Goal: Transaction & Acquisition: Purchase product/service

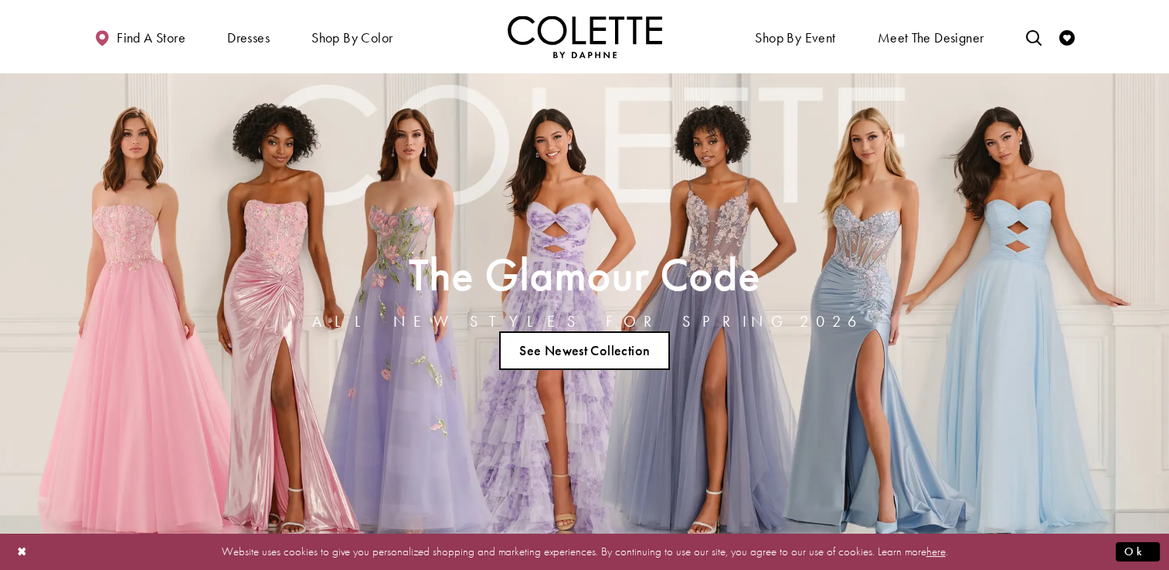
click at [572, 355] on link "See Newest Collection" at bounding box center [585, 350] width 172 height 39
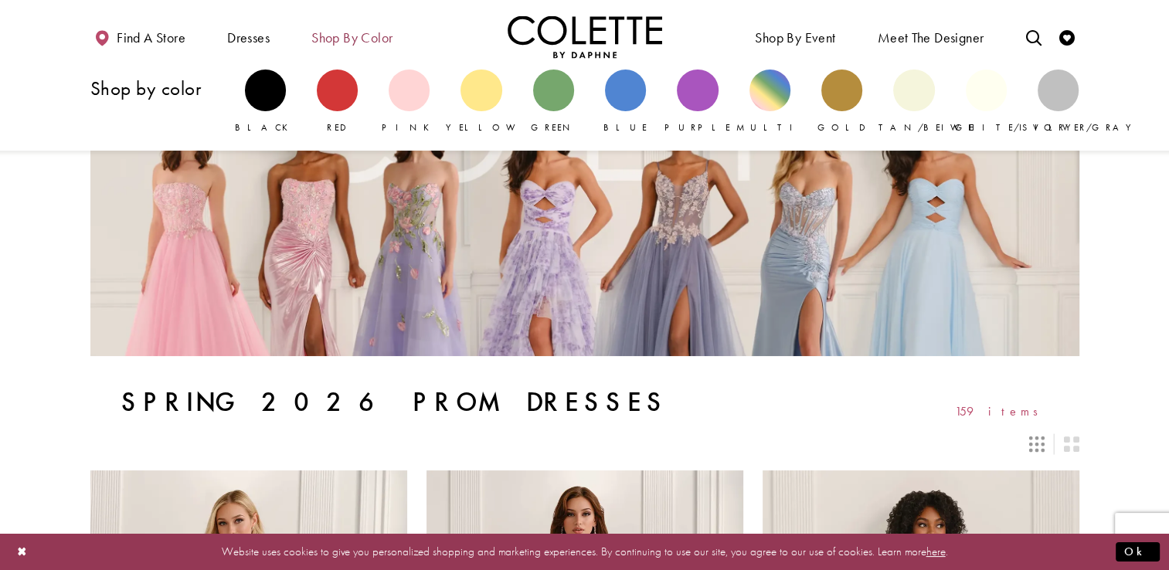
click at [381, 46] on span "Shop by color" at bounding box center [351, 37] width 81 height 15
click at [559, 90] on div "Primary block" at bounding box center [553, 90] width 41 height 41
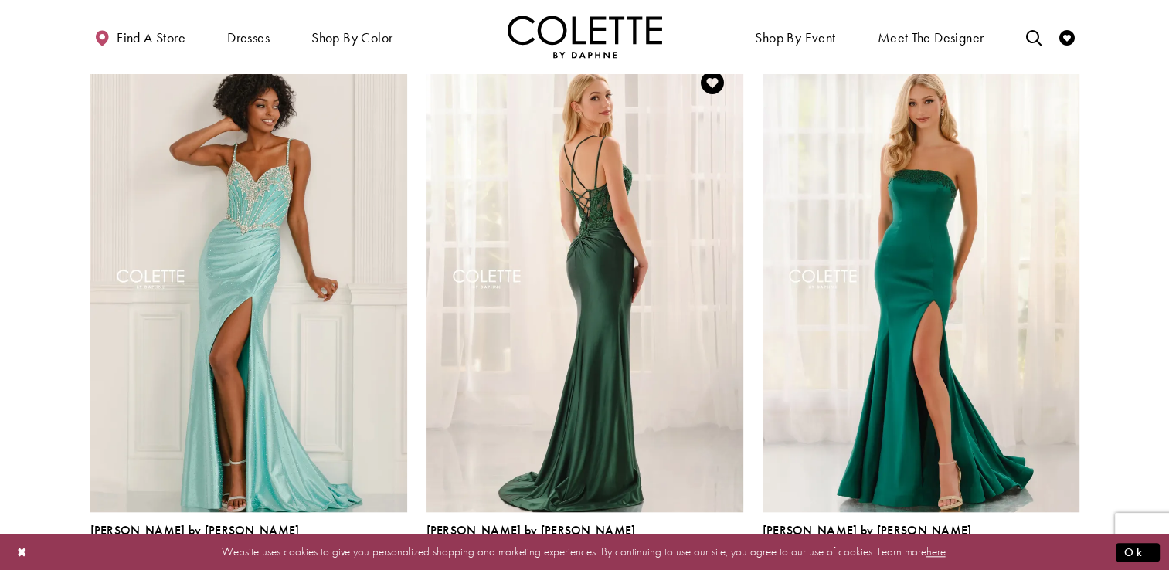
scroll to position [1313, 0]
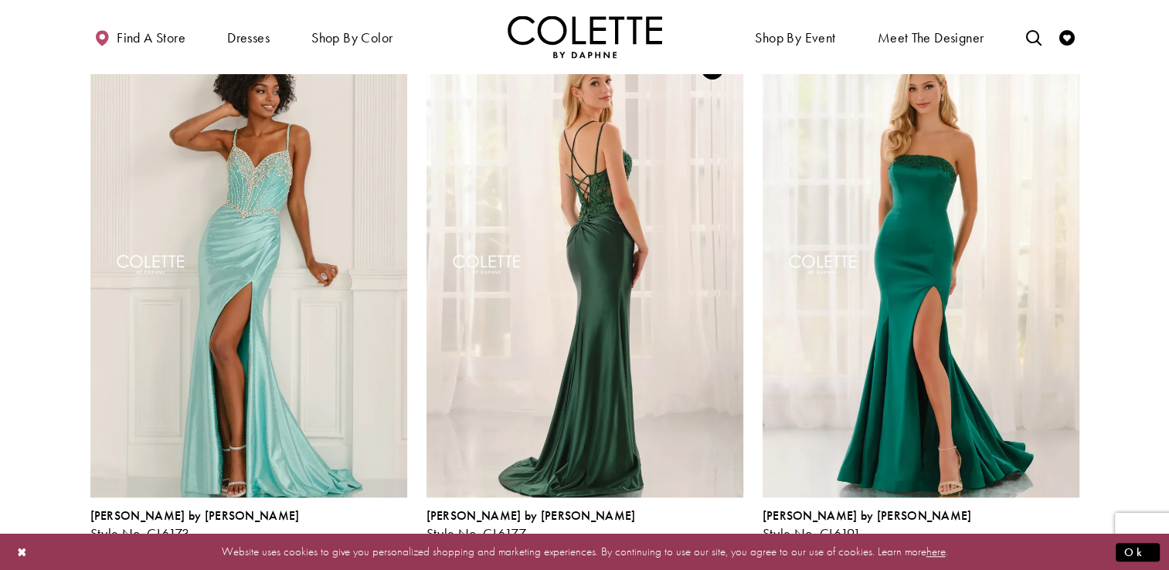
click at [608, 277] on img "Visit Colette by Daphne Style No. CL6177 Page" at bounding box center [584, 267] width 317 height 460
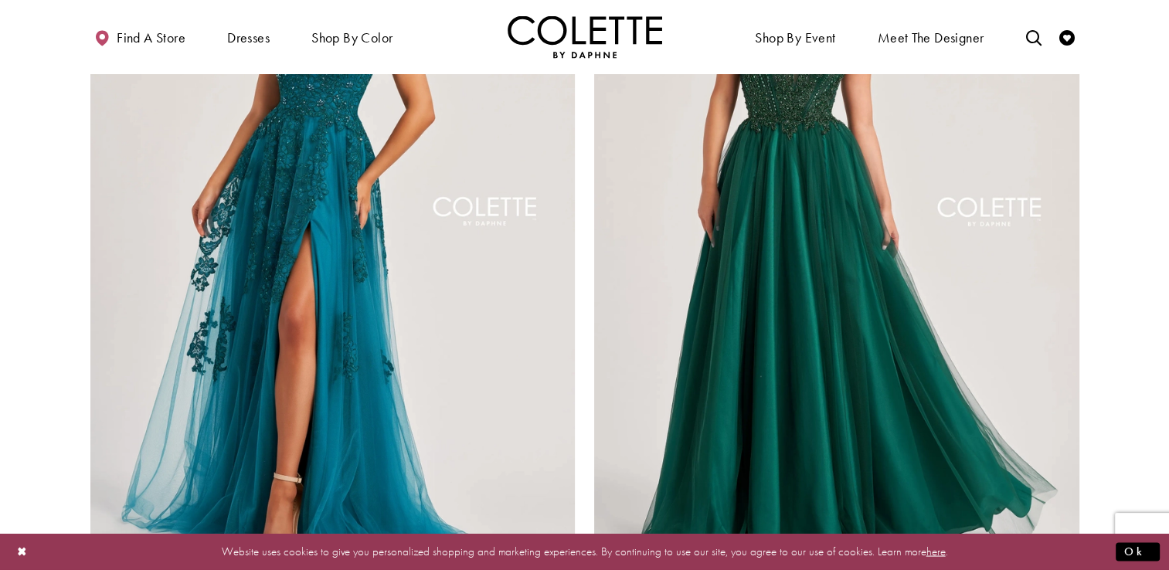
scroll to position [2936, 0]
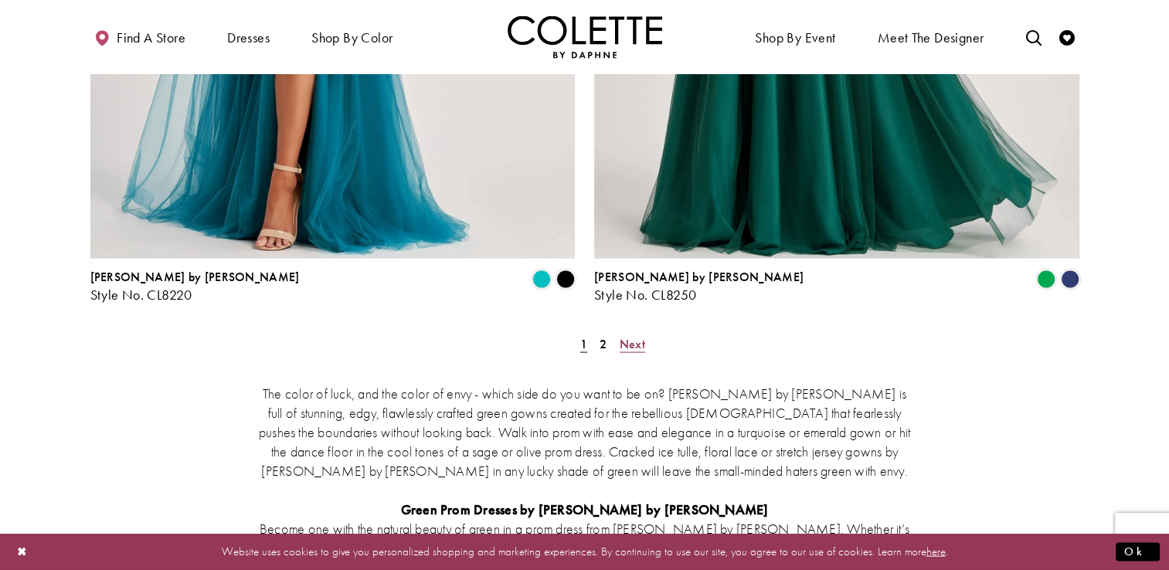
click at [640, 336] on span "Next" at bounding box center [632, 344] width 25 height 16
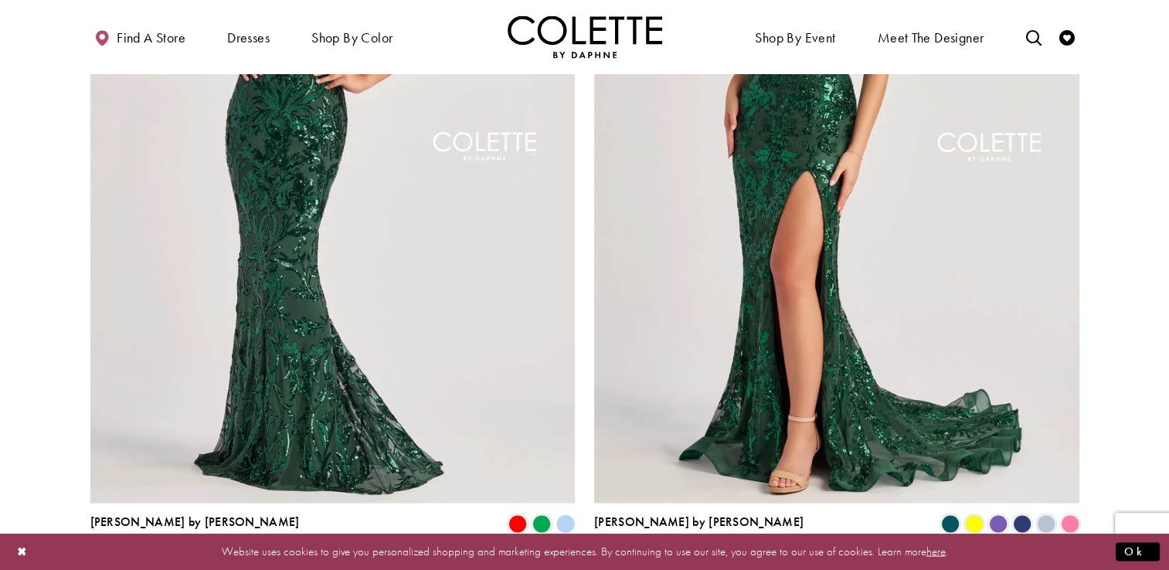
scroll to position [2865, 0]
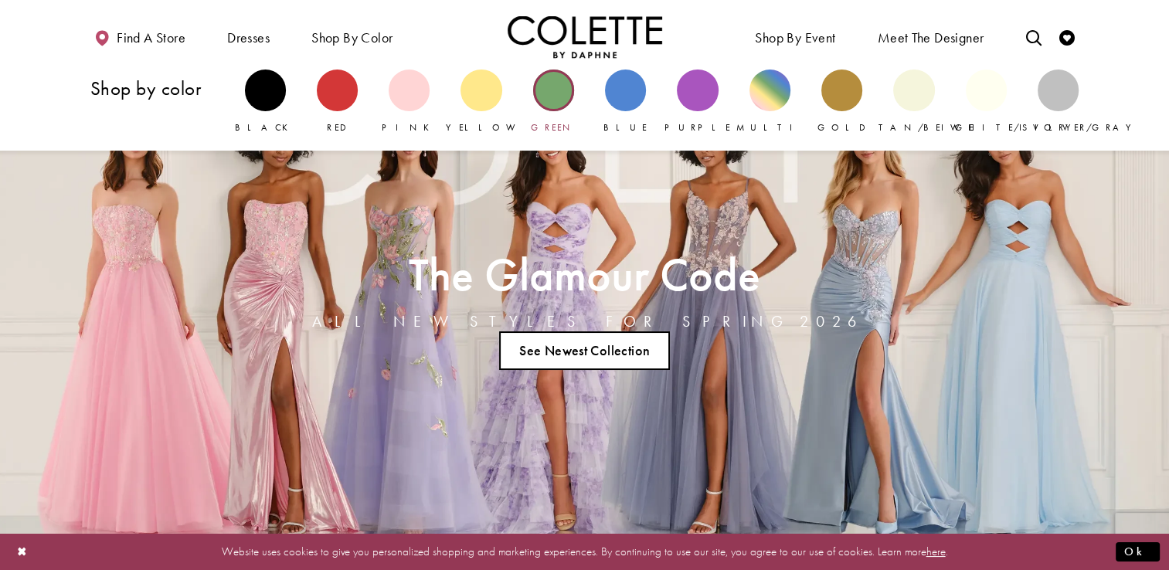
click at [561, 99] on div "Primary block" at bounding box center [553, 90] width 41 height 41
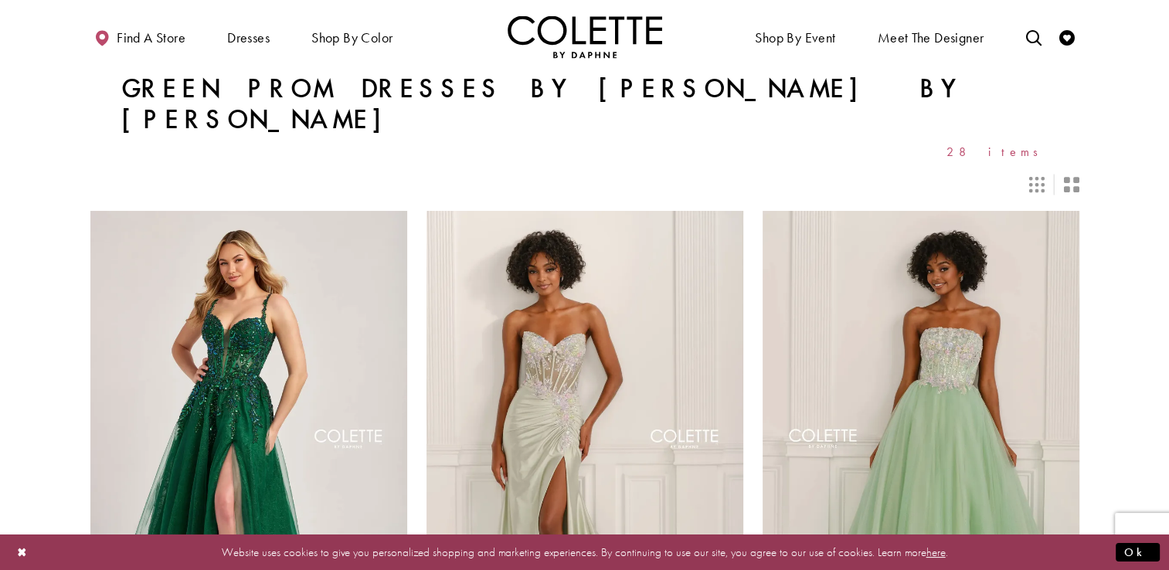
click at [1070, 177] on icon "Switch layout to 2 columns" at bounding box center [1070, 184] width 15 height 15
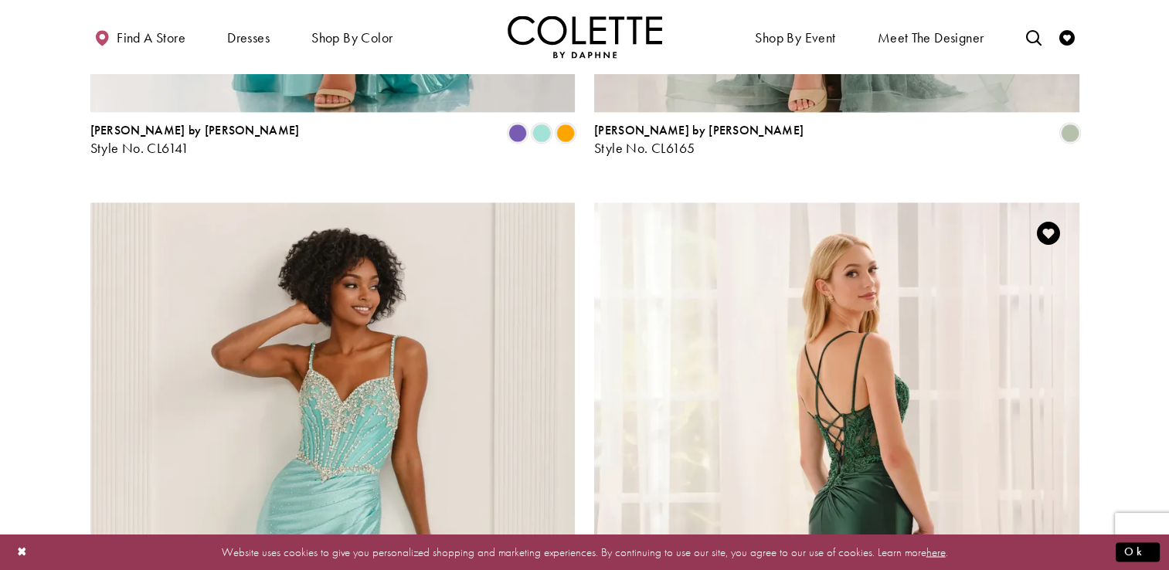
scroll to position [2627, 0]
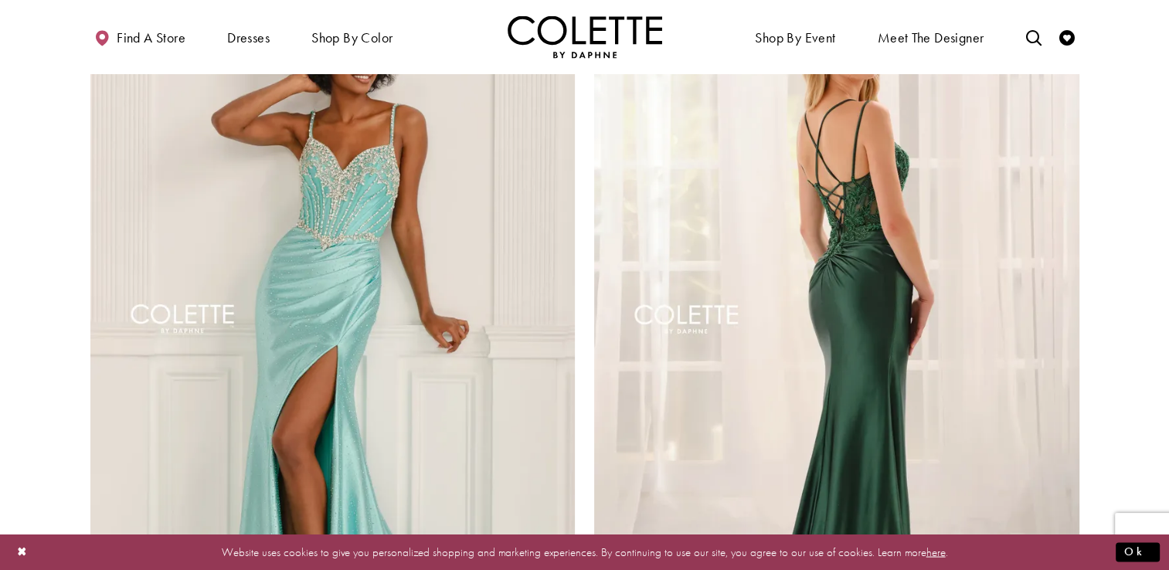
click at [854, 349] on img "Visit Colette by Daphne Style No. CL6177 Page" at bounding box center [836, 323] width 485 height 705
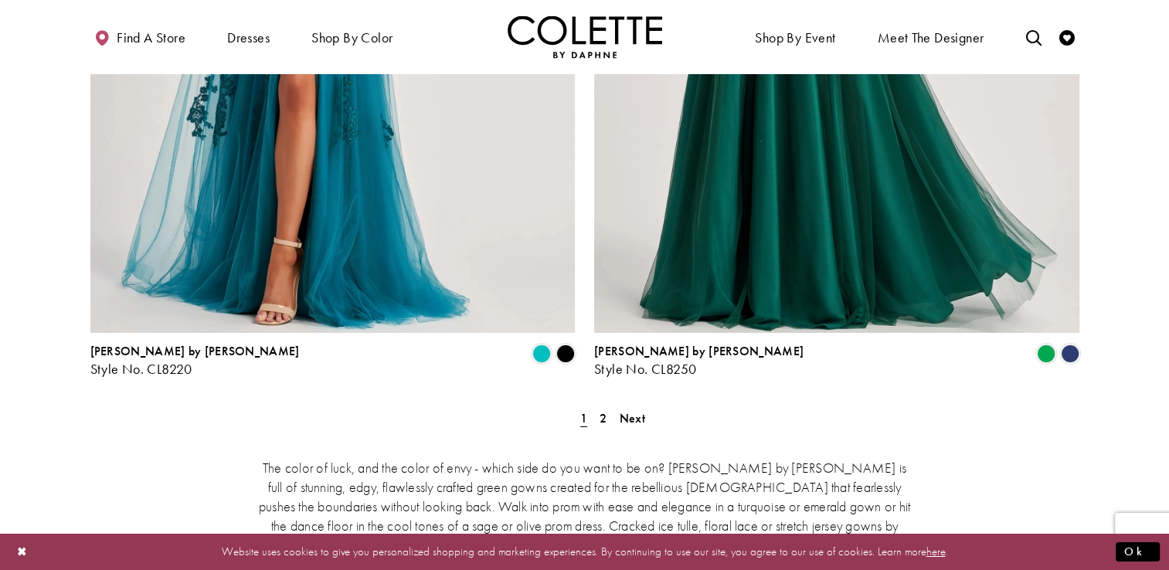
scroll to position [5331, 0]
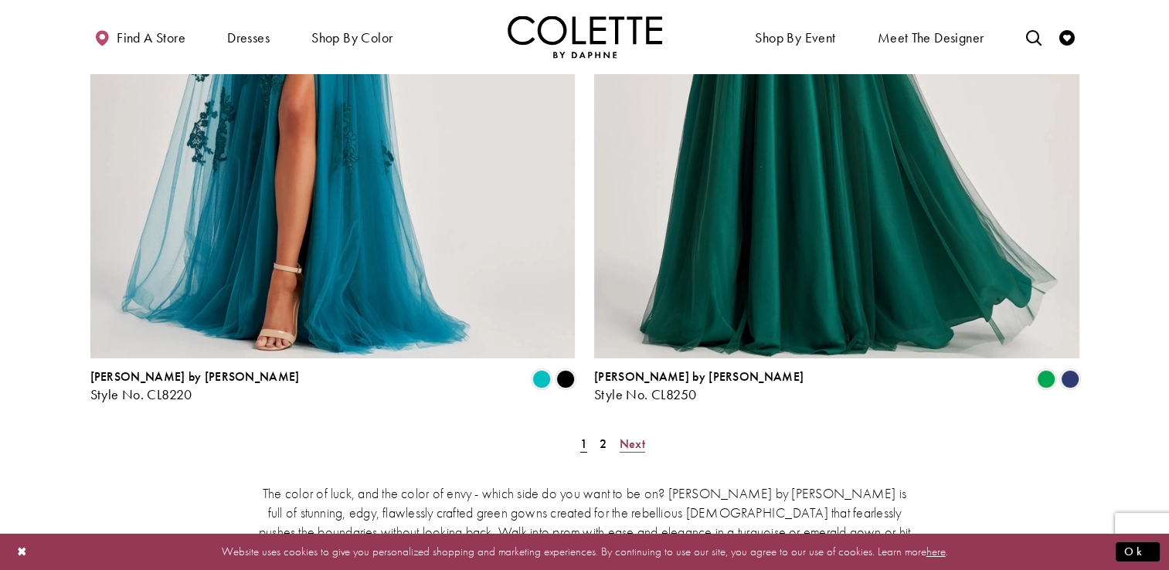
click at [639, 436] on span "Next" at bounding box center [632, 444] width 25 height 16
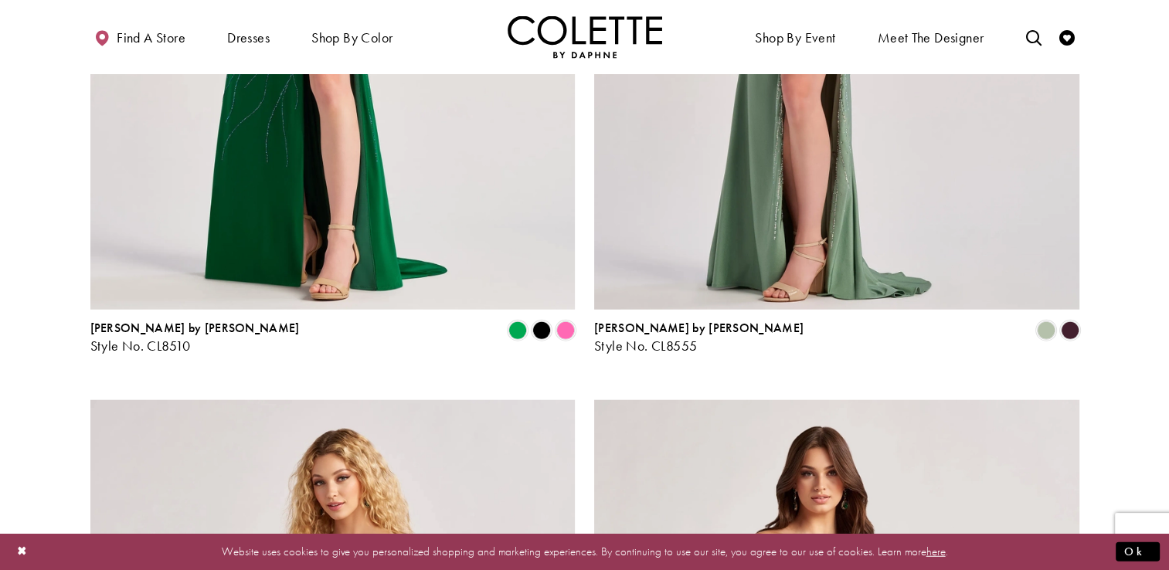
scroll to position [3560, 0]
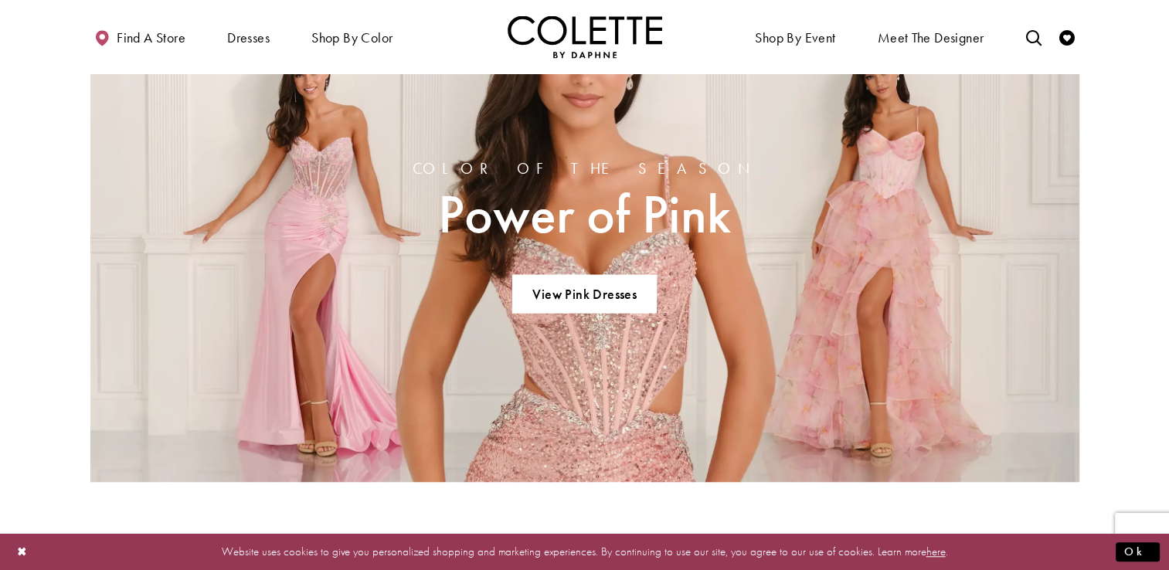
scroll to position [1313, 0]
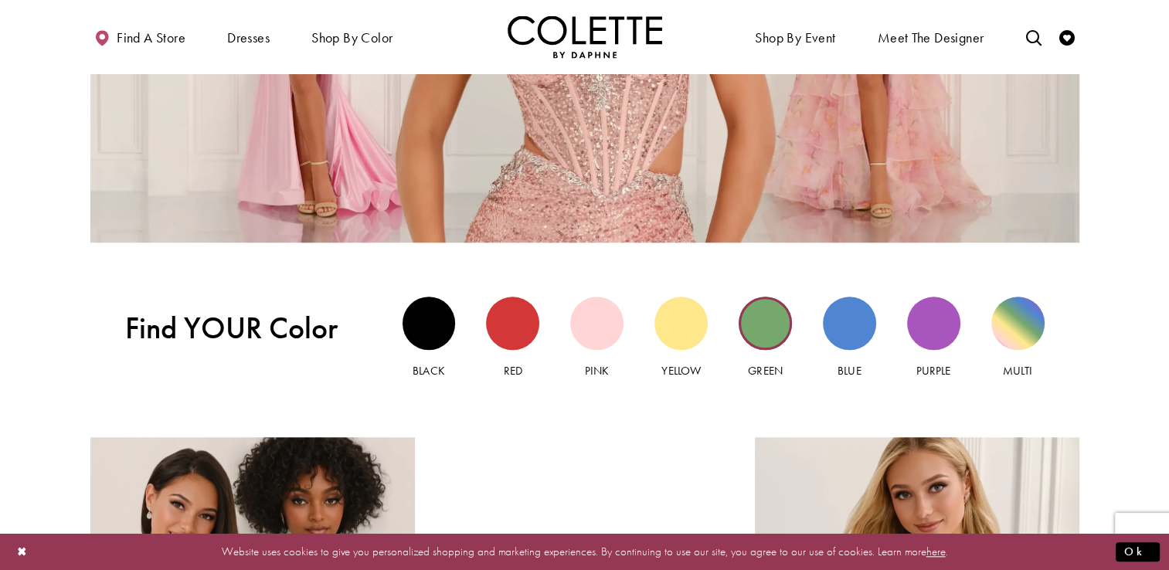
click at [776, 340] on div "Green view" at bounding box center [765, 323] width 53 height 53
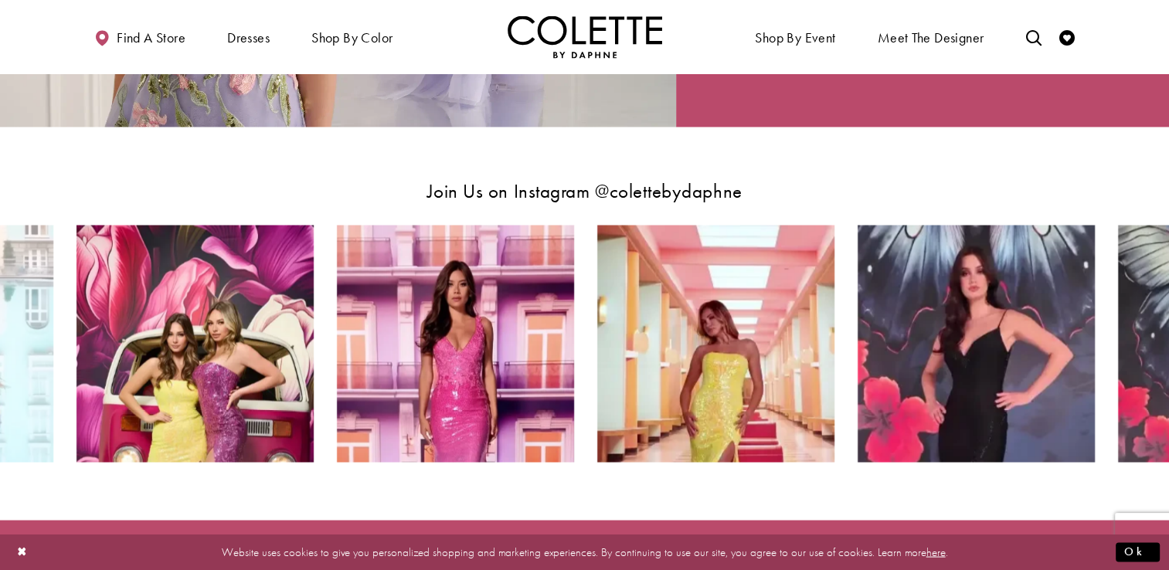
scroll to position [1313, 0]
